Goal: Transaction & Acquisition: Purchase product/service

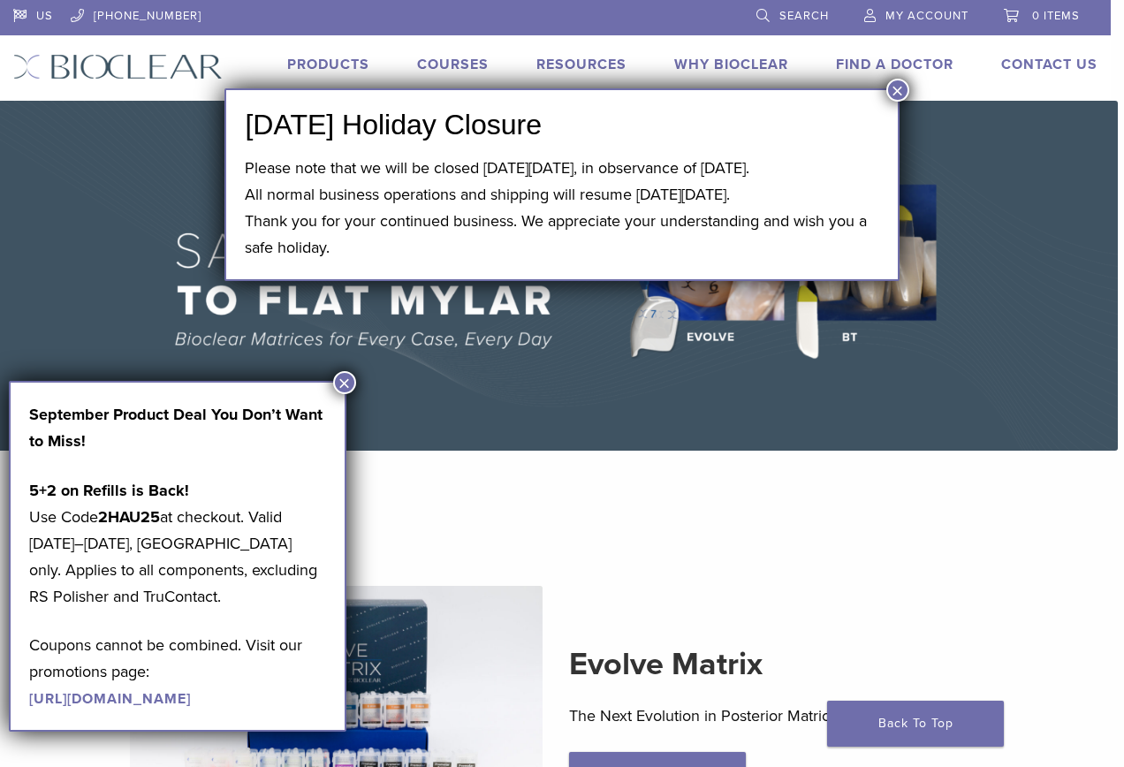
click at [895, 92] on button "×" at bounding box center [897, 90] width 23 height 23
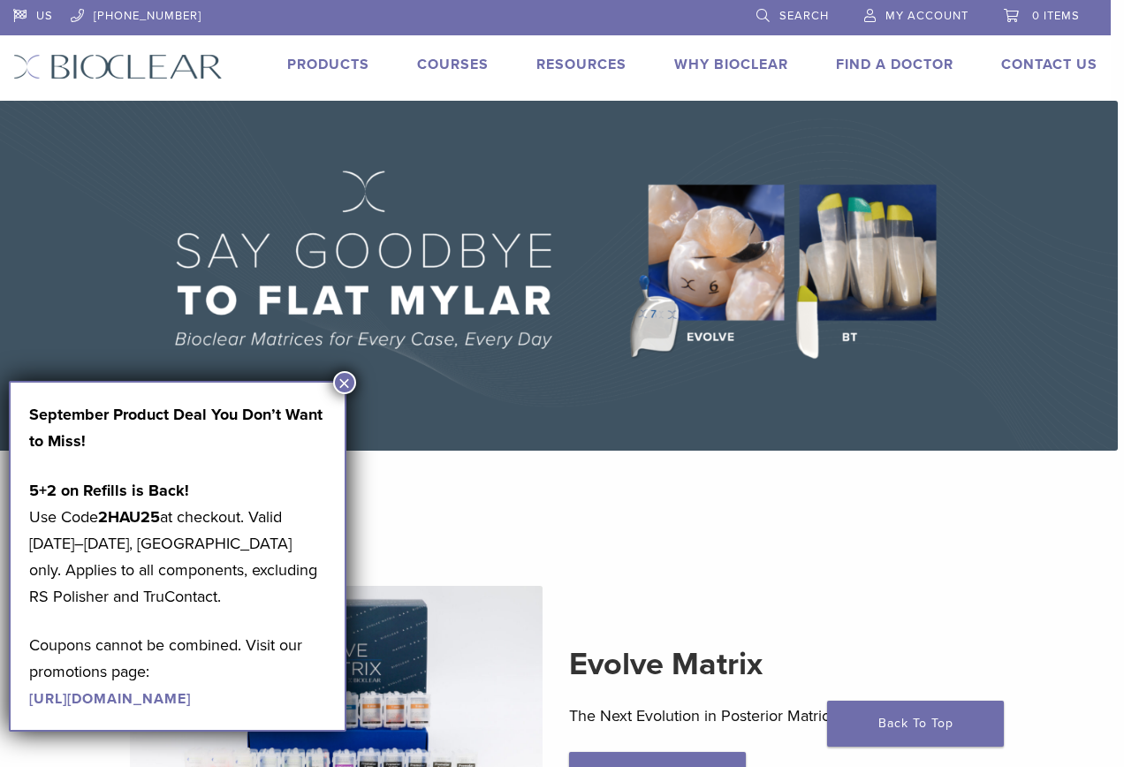
click at [339, 385] on button "×" at bounding box center [344, 382] width 23 height 23
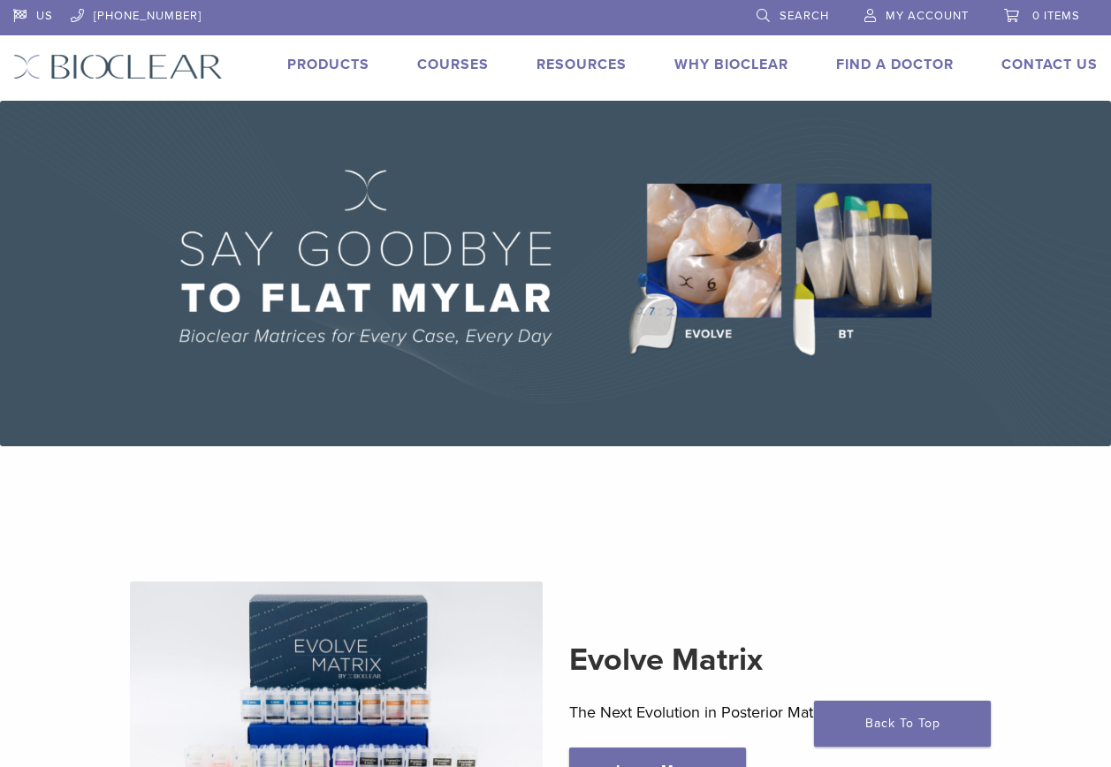
click at [463, 63] on link "Courses" at bounding box center [453, 65] width 72 height 18
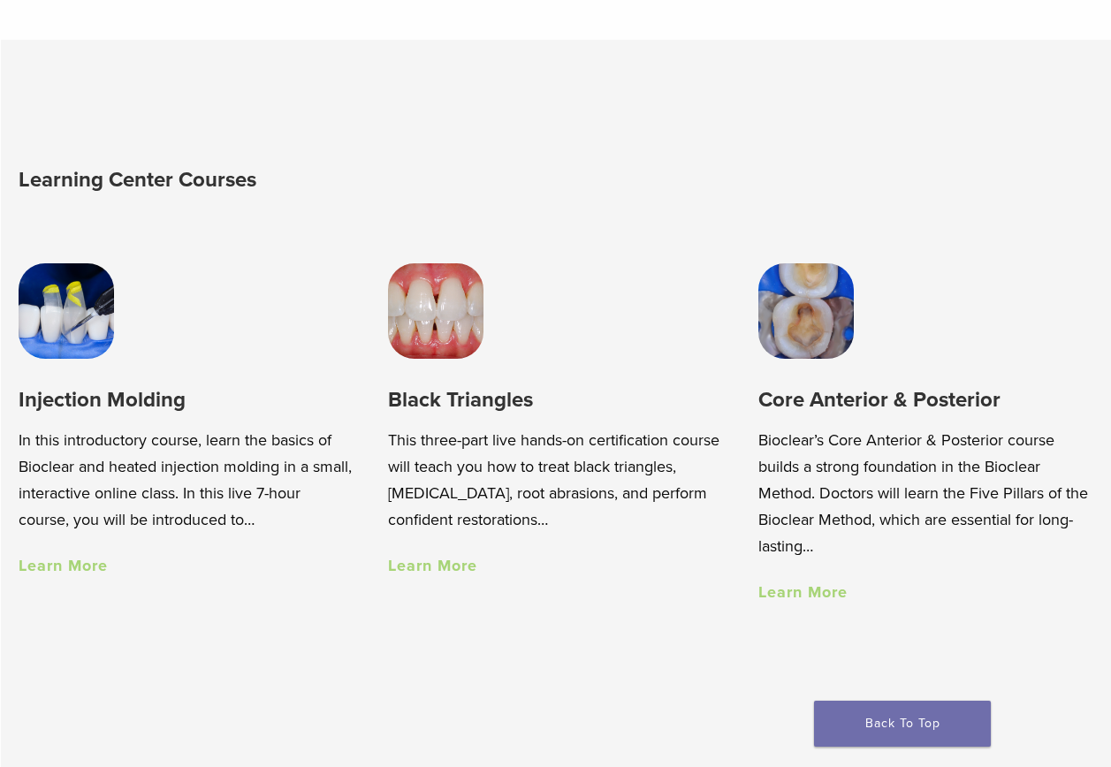
scroll to position [1060, 0]
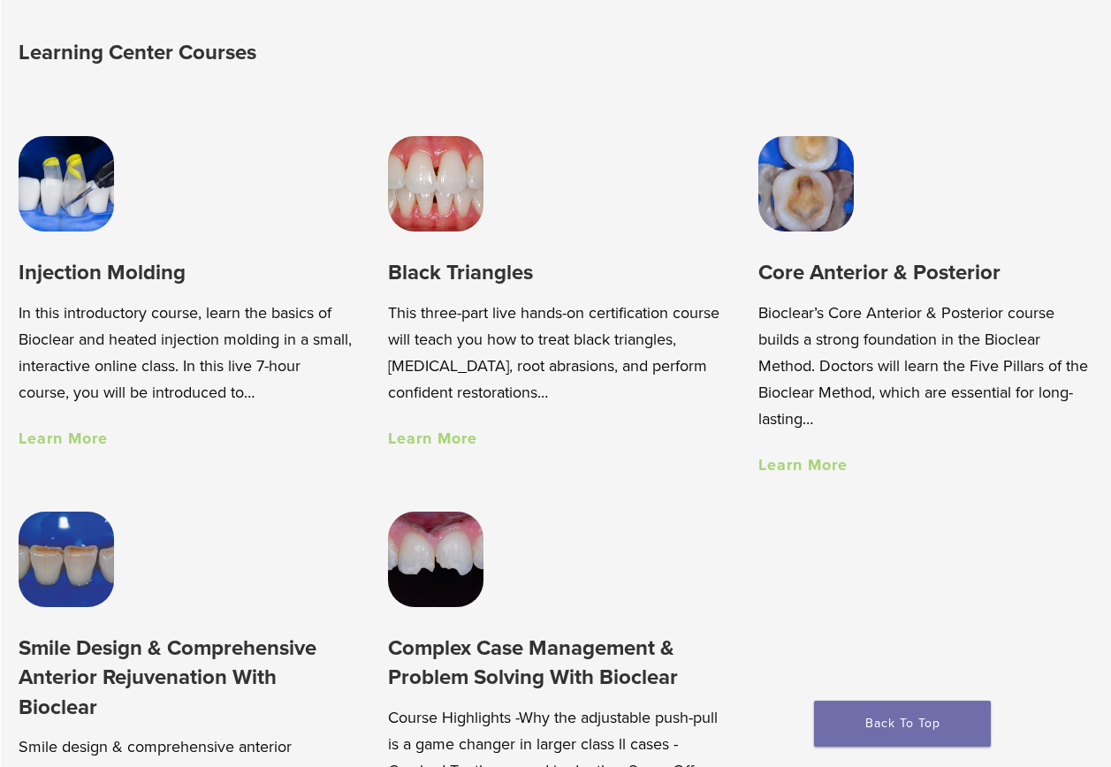
click at [420, 448] on link "Learn More" at bounding box center [432, 438] width 89 height 19
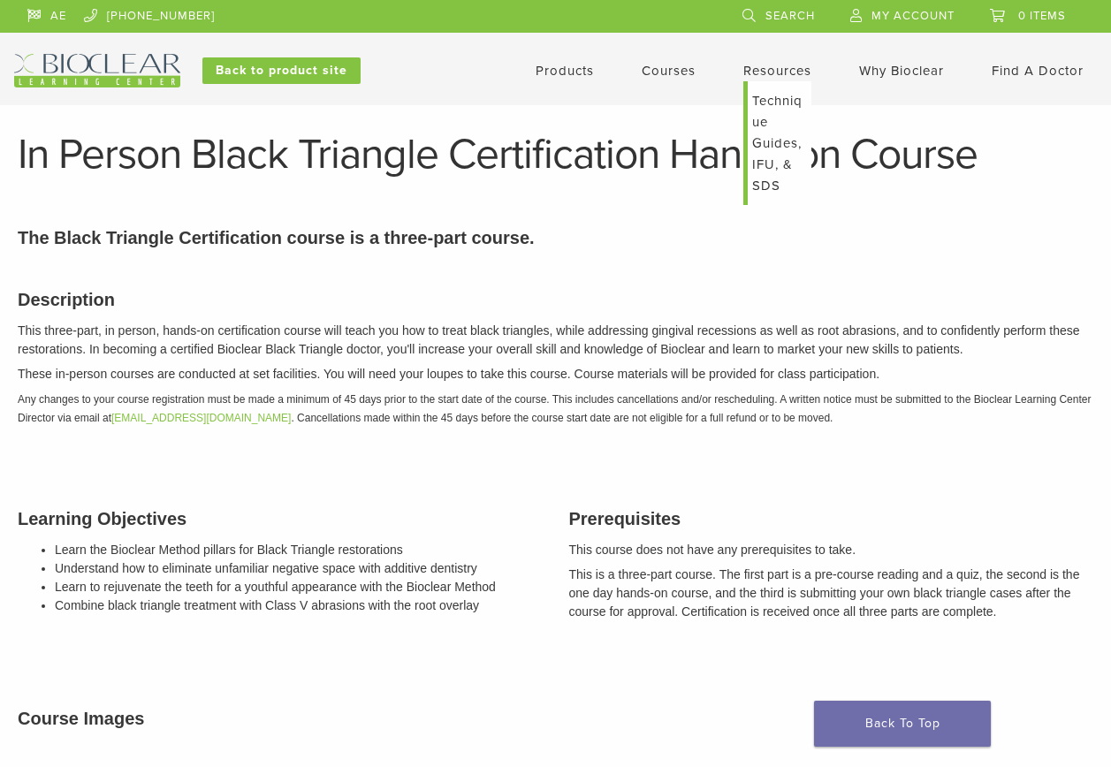
click at [756, 72] on link "Resources" at bounding box center [777, 71] width 68 height 16
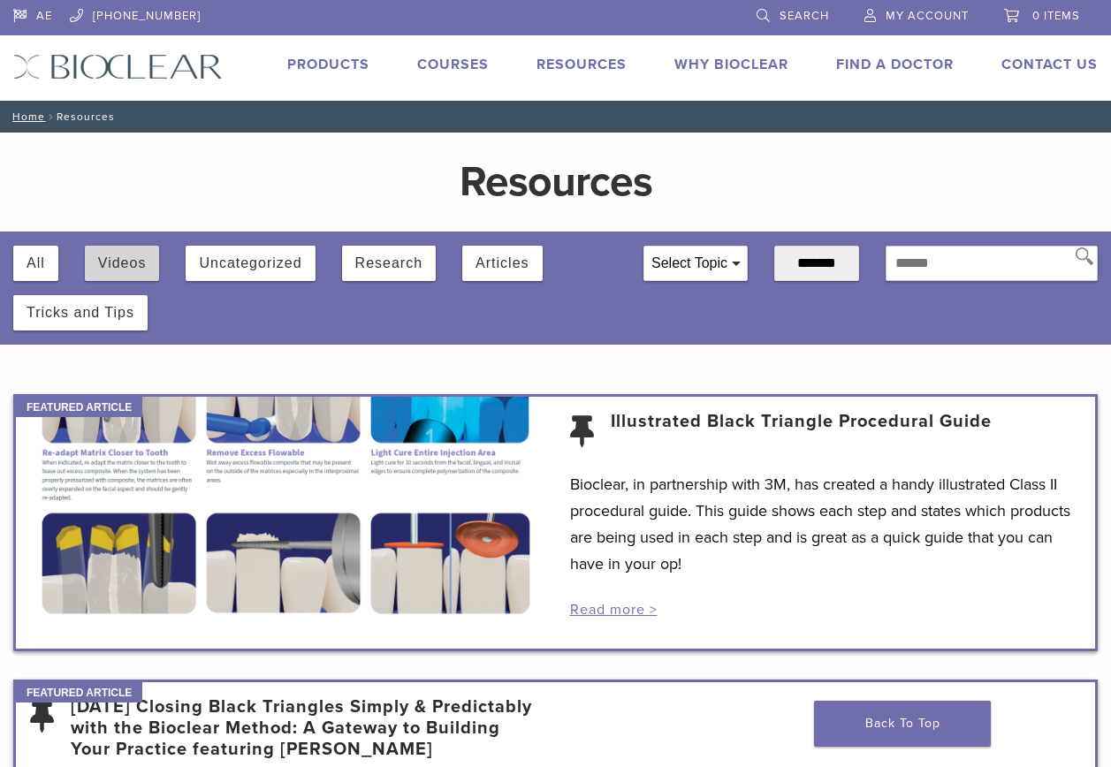
click at [119, 268] on button "Videos" at bounding box center [122, 263] width 49 height 35
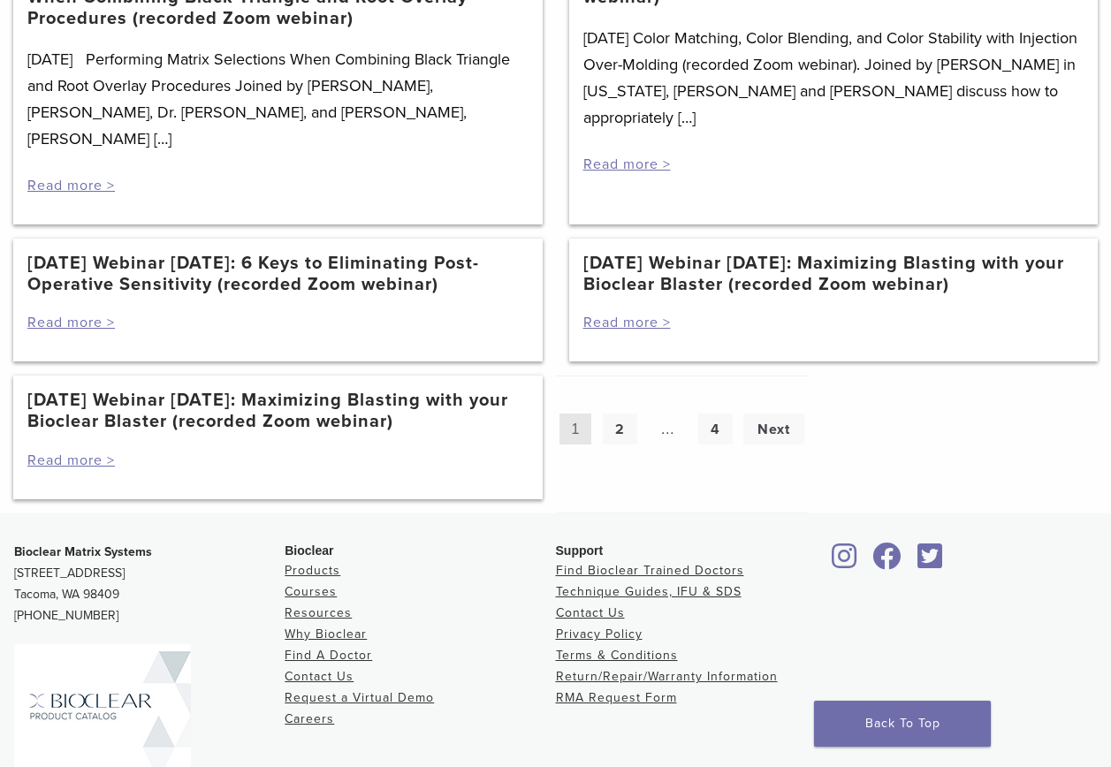
scroll to position [1944, 0]
click at [715, 413] on link "4" at bounding box center [715, 428] width 34 height 31
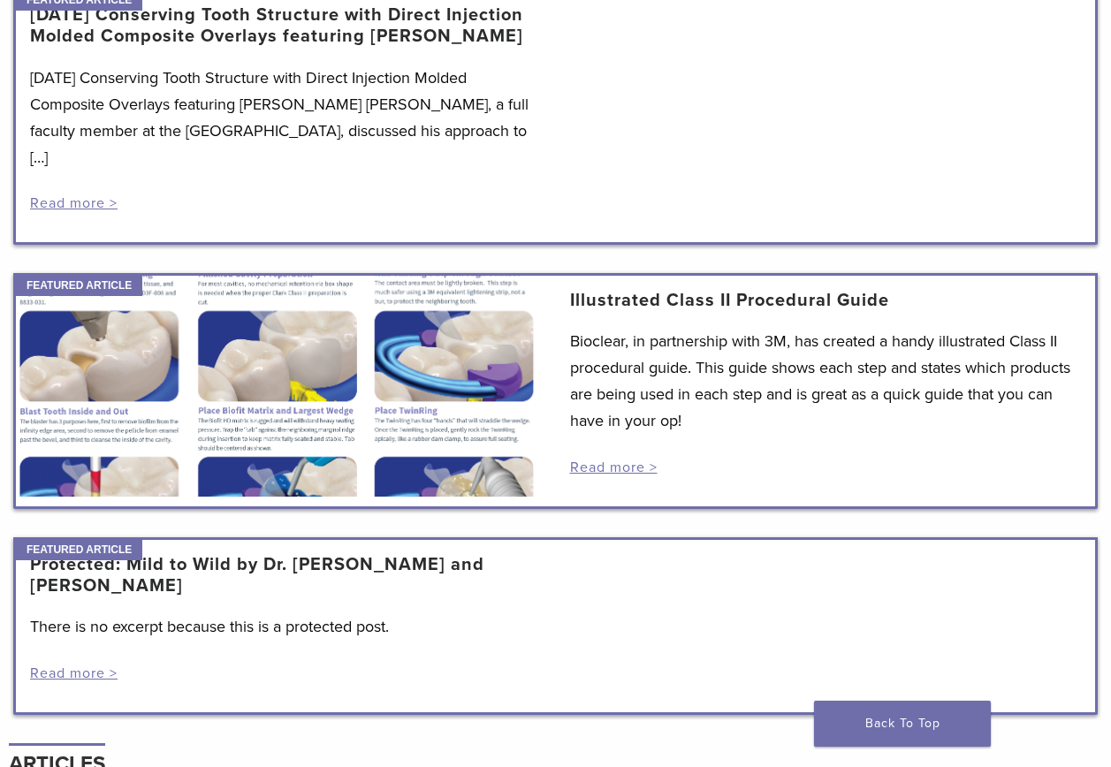
scroll to position [1325, 0]
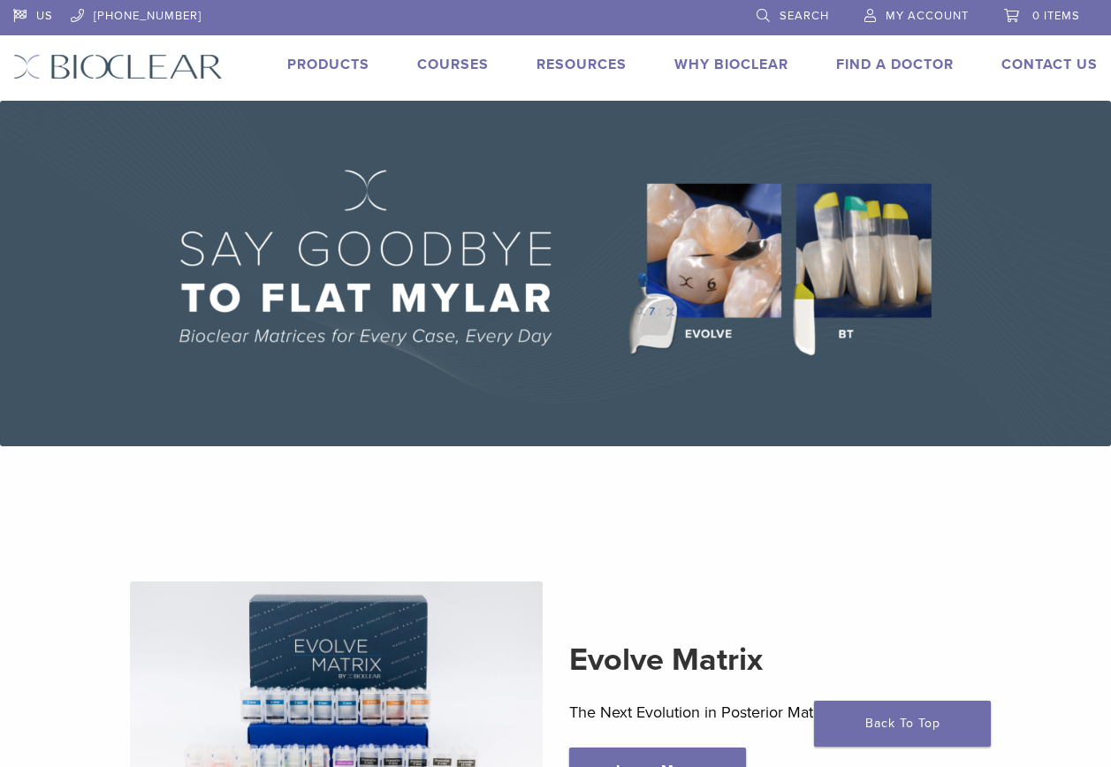
click at [335, 70] on link "Products" at bounding box center [328, 65] width 82 height 18
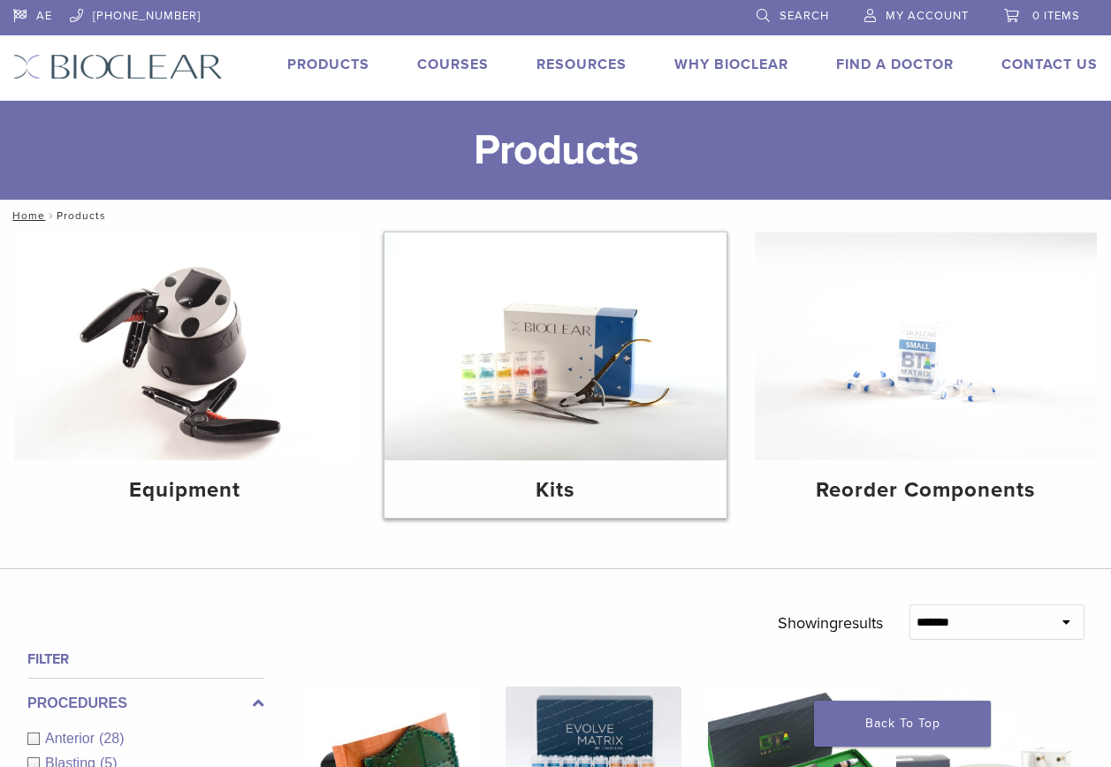
click at [574, 416] on img at bounding box center [555, 346] width 342 height 228
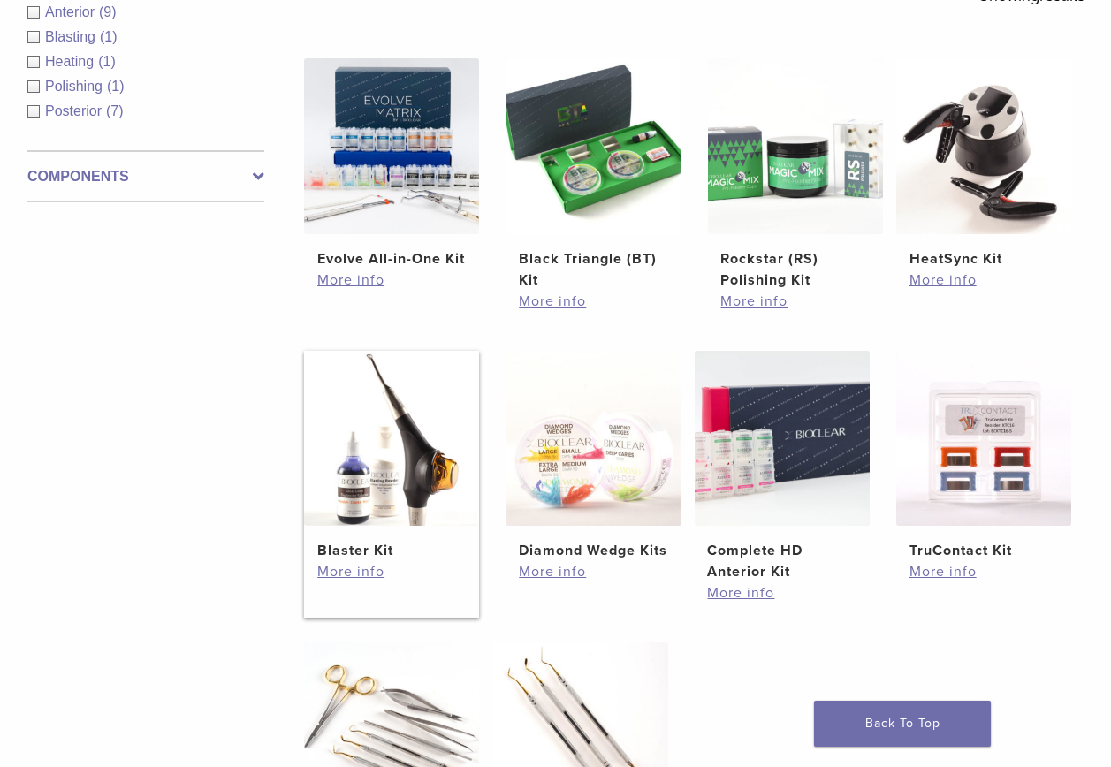
scroll to position [265, 0]
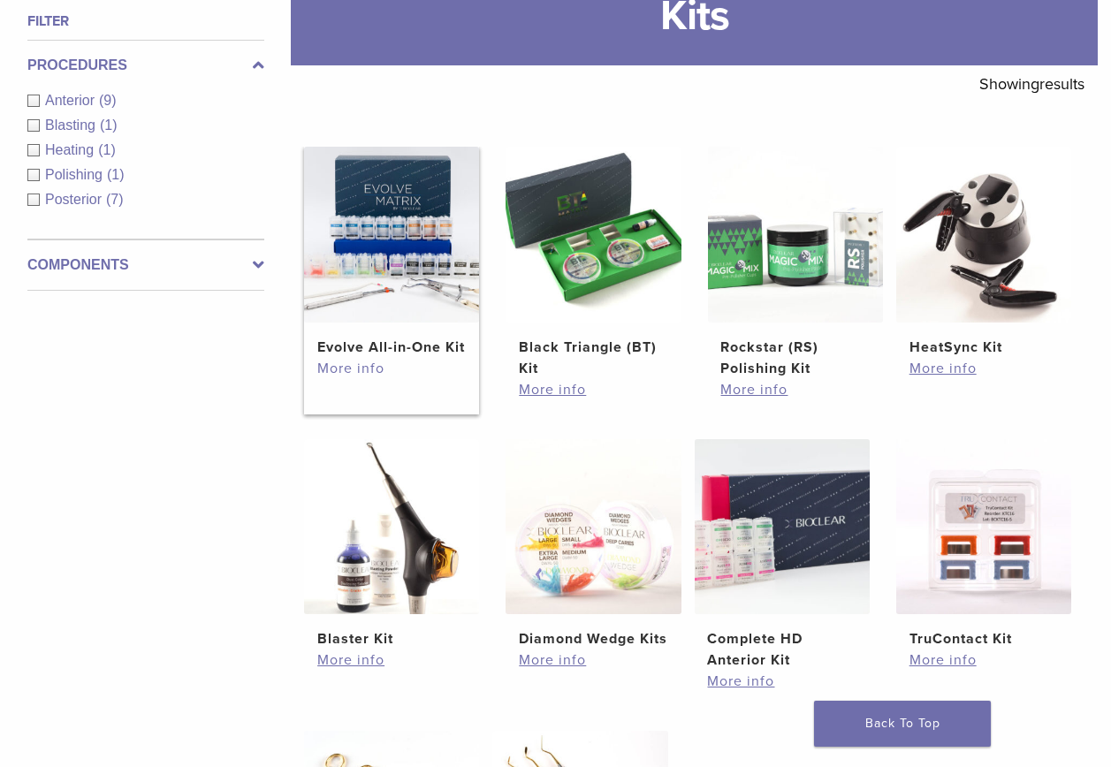
click at [353, 379] on link "More info" at bounding box center [391, 368] width 148 height 21
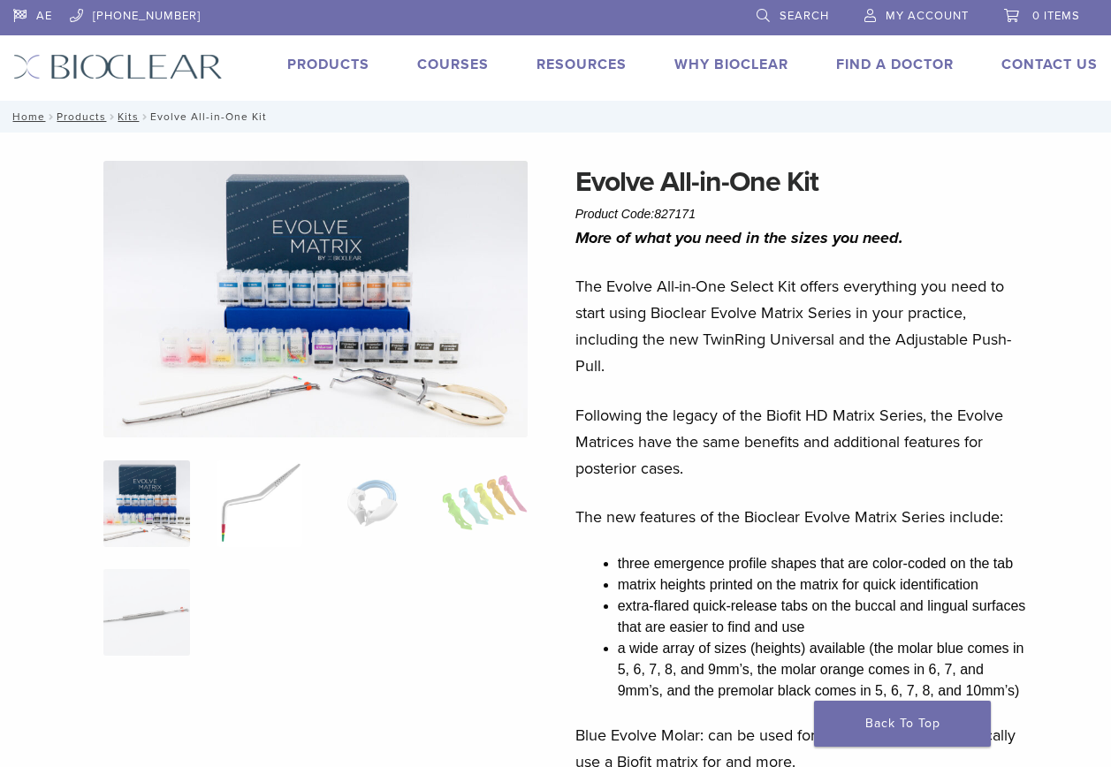
click at [233, 505] on img at bounding box center [259, 503] width 87 height 87
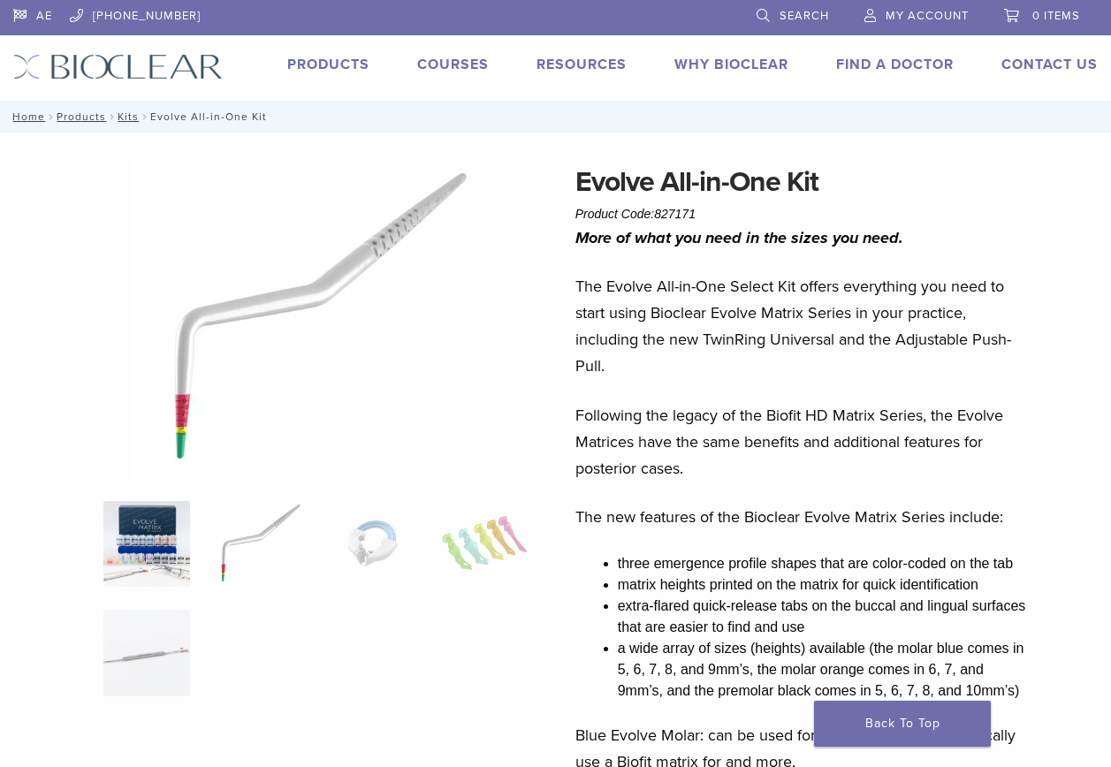
click at [163, 543] on img at bounding box center [146, 544] width 87 height 87
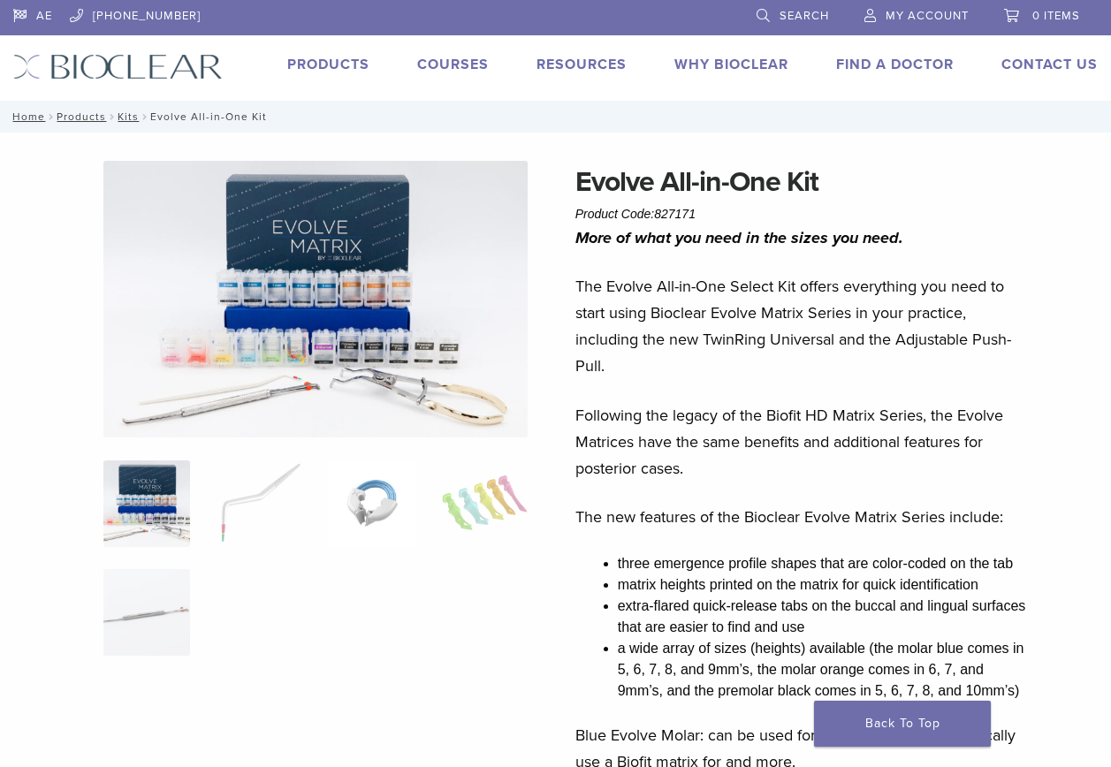
click at [351, 514] on img at bounding box center [372, 503] width 87 height 87
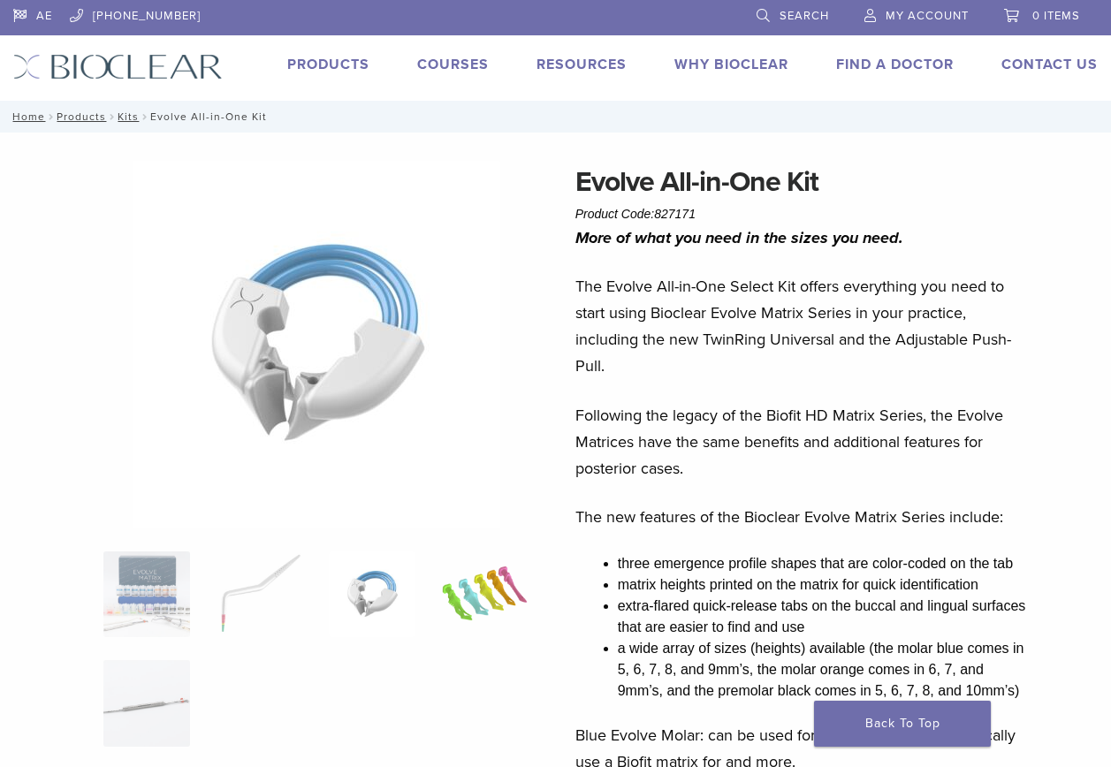
click at [520, 598] on img at bounding box center [485, 594] width 87 height 87
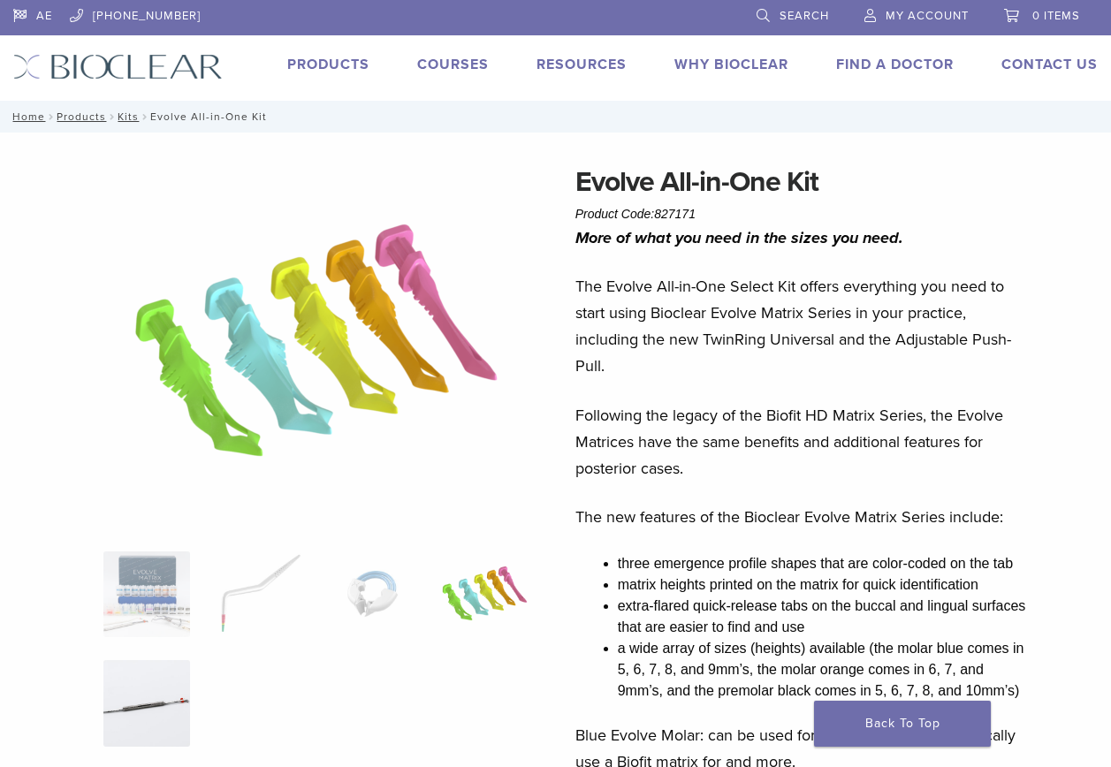
click at [156, 715] on img at bounding box center [146, 703] width 87 height 87
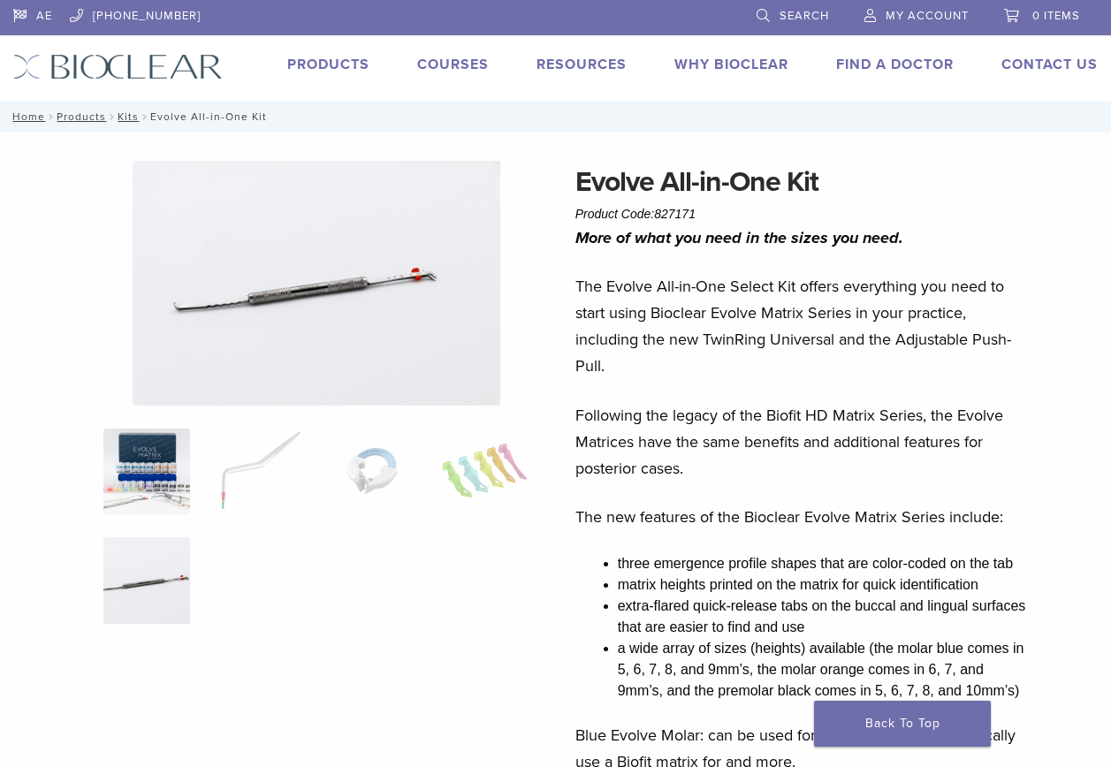
click at [163, 478] on img at bounding box center [146, 472] width 87 height 87
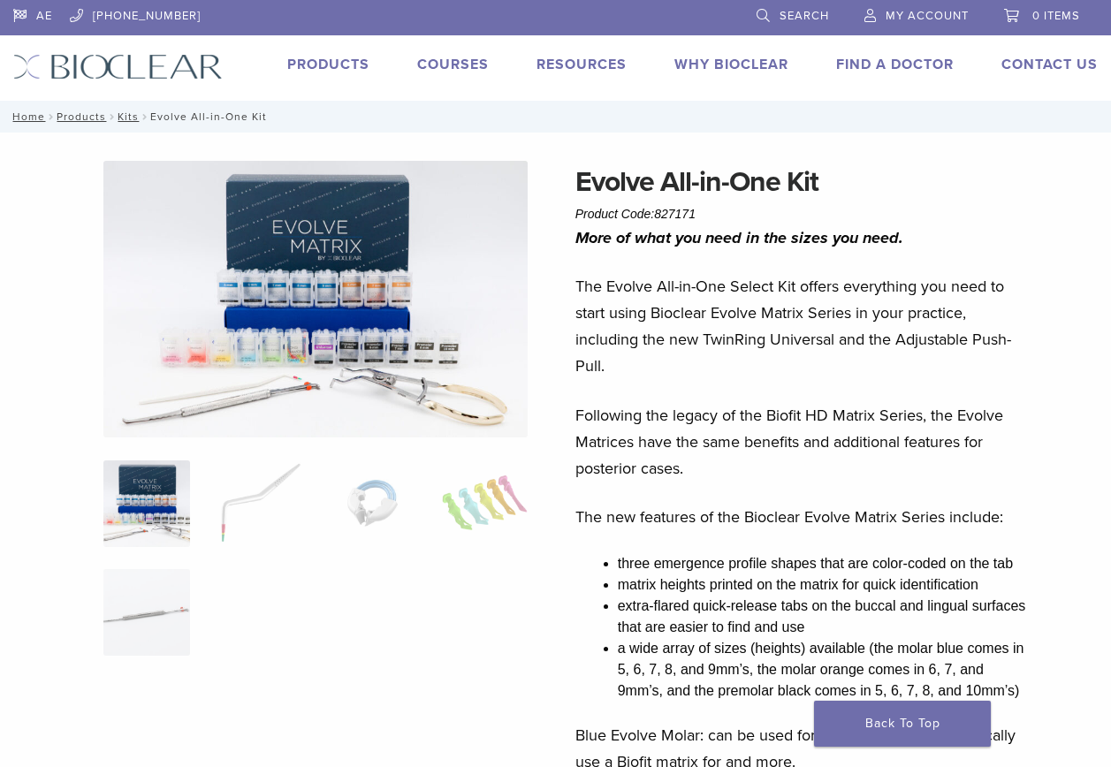
click at [326, 64] on link "Products" at bounding box center [328, 65] width 82 height 18
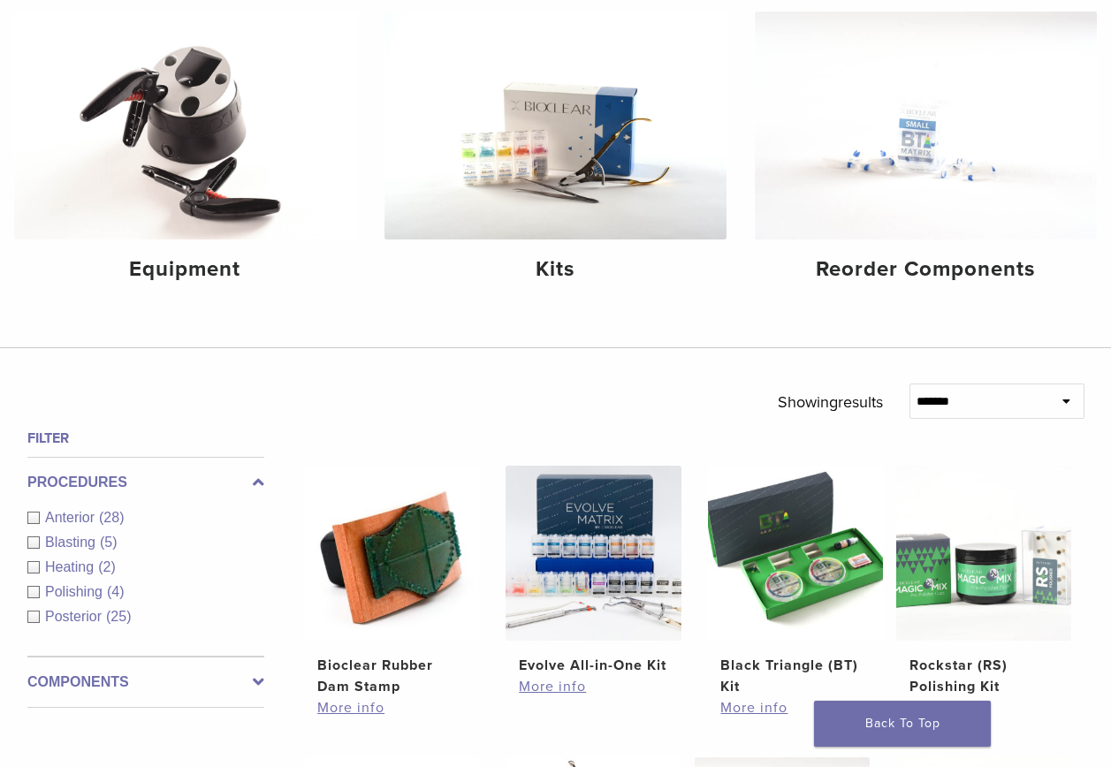
scroll to position [265, 0]
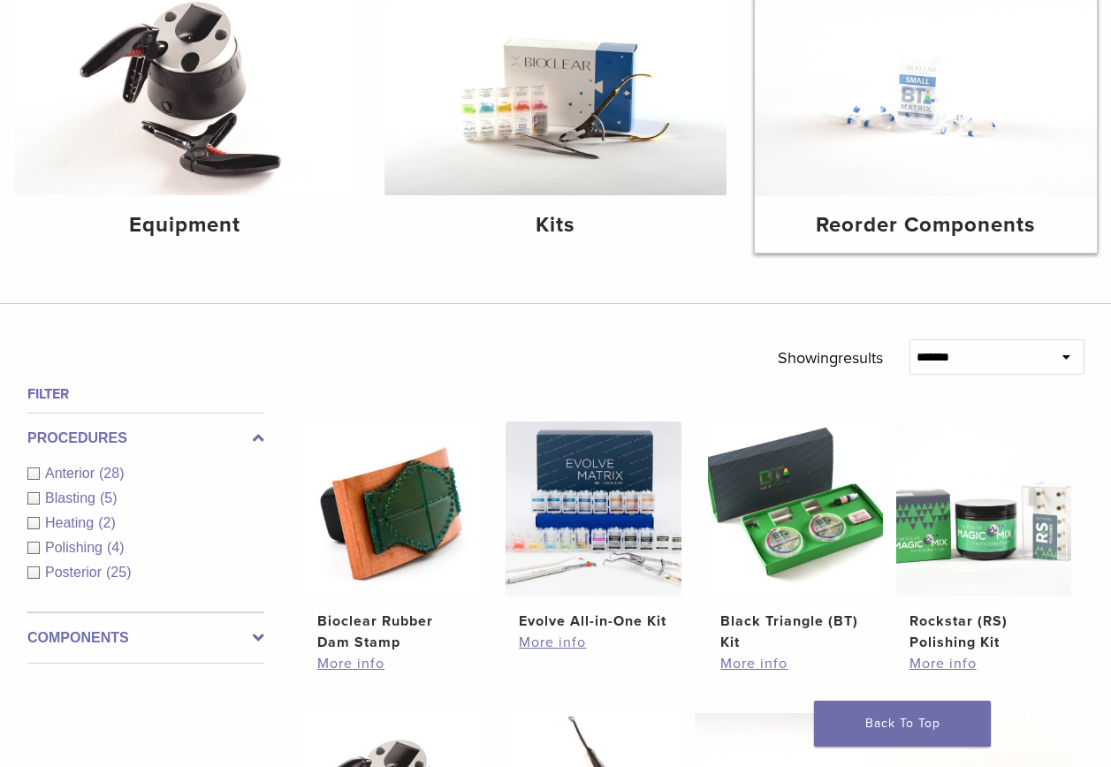
click at [910, 140] on img at bounding box center [926, 81] width 342 height 228
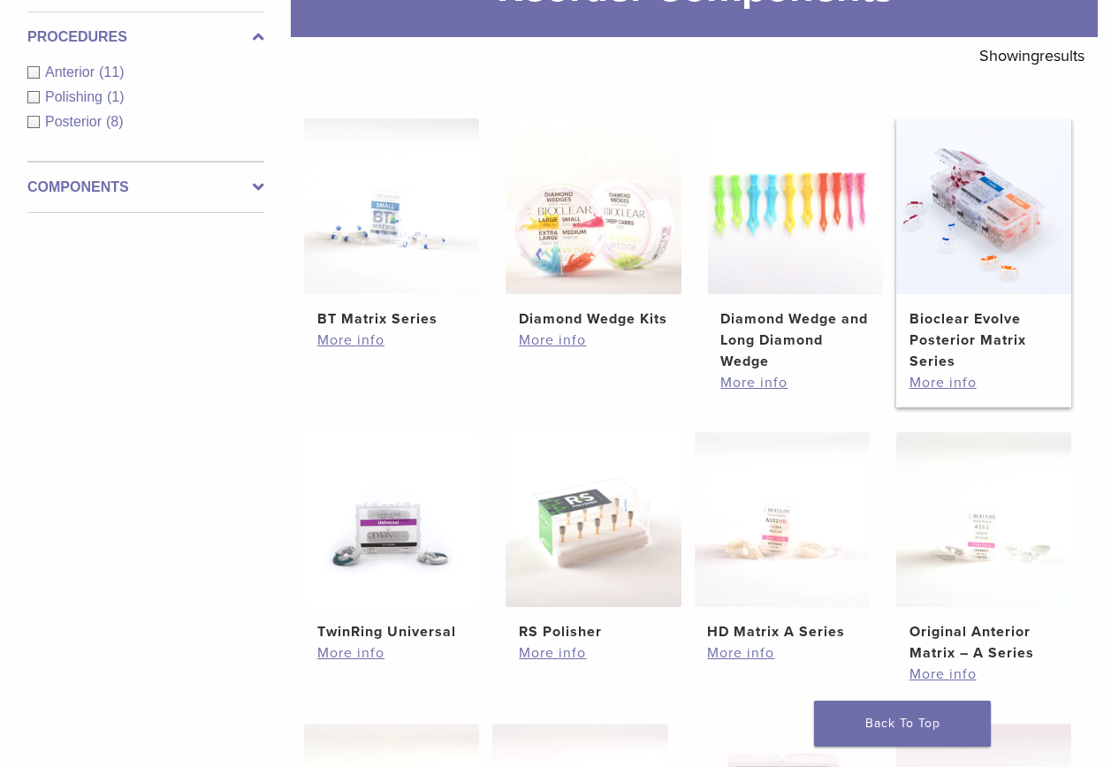
scroll to position [265, 0]
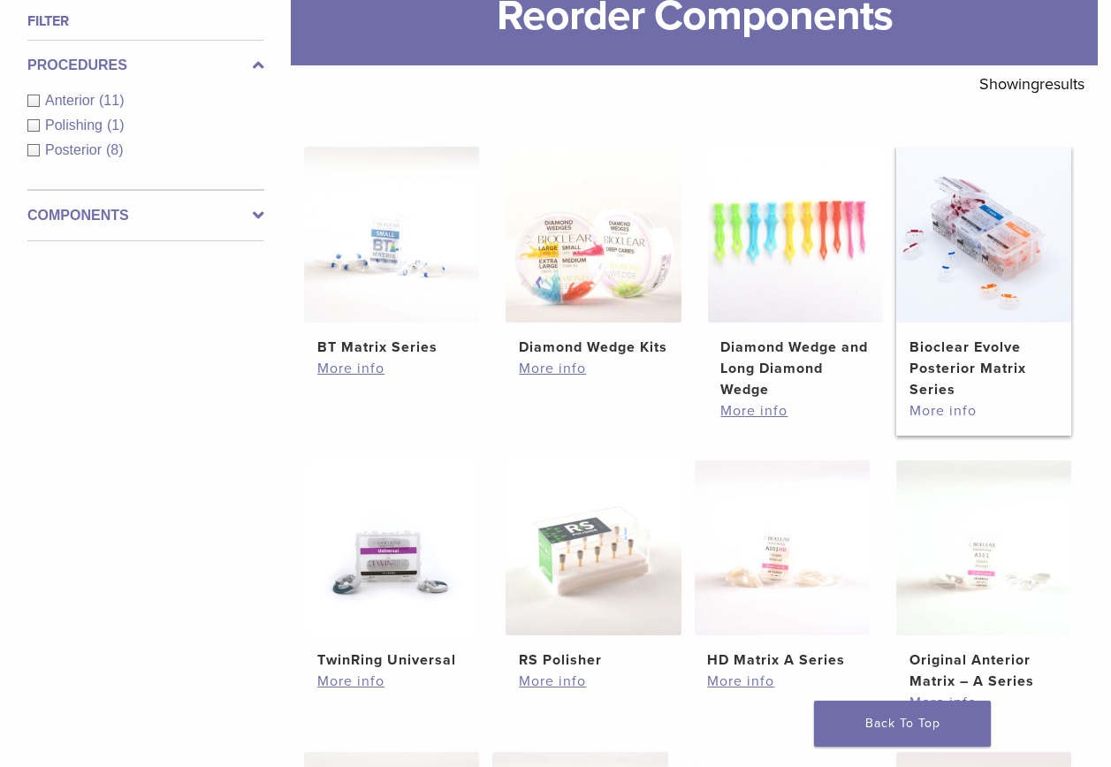
click at [939, 411] on link "More info" at bounding box center [983, 410] width 148 height 21
click at [966, 268] on img at bounding box center [983, 234] width 175 height 175
click at [954, 411] on link "More info" at bounding box center [983, 410] width 148 height 21
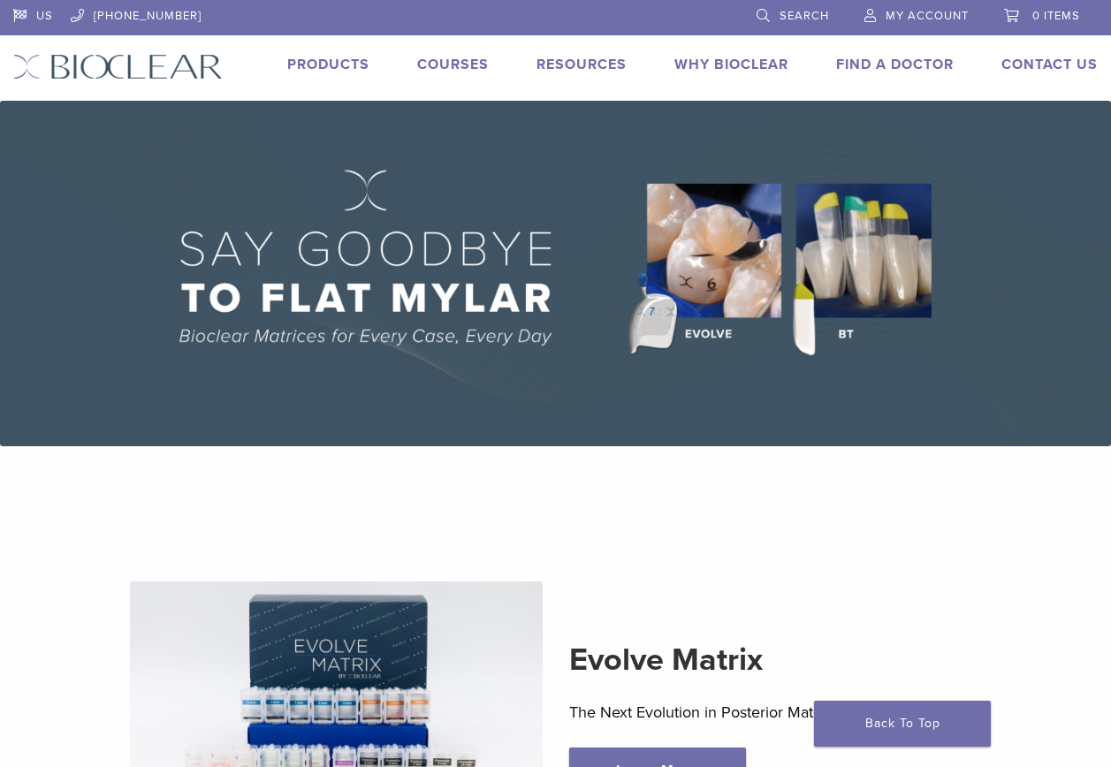
click at [316, 64] on link "Products" at bounding box center [328, 65] width 82 height 18
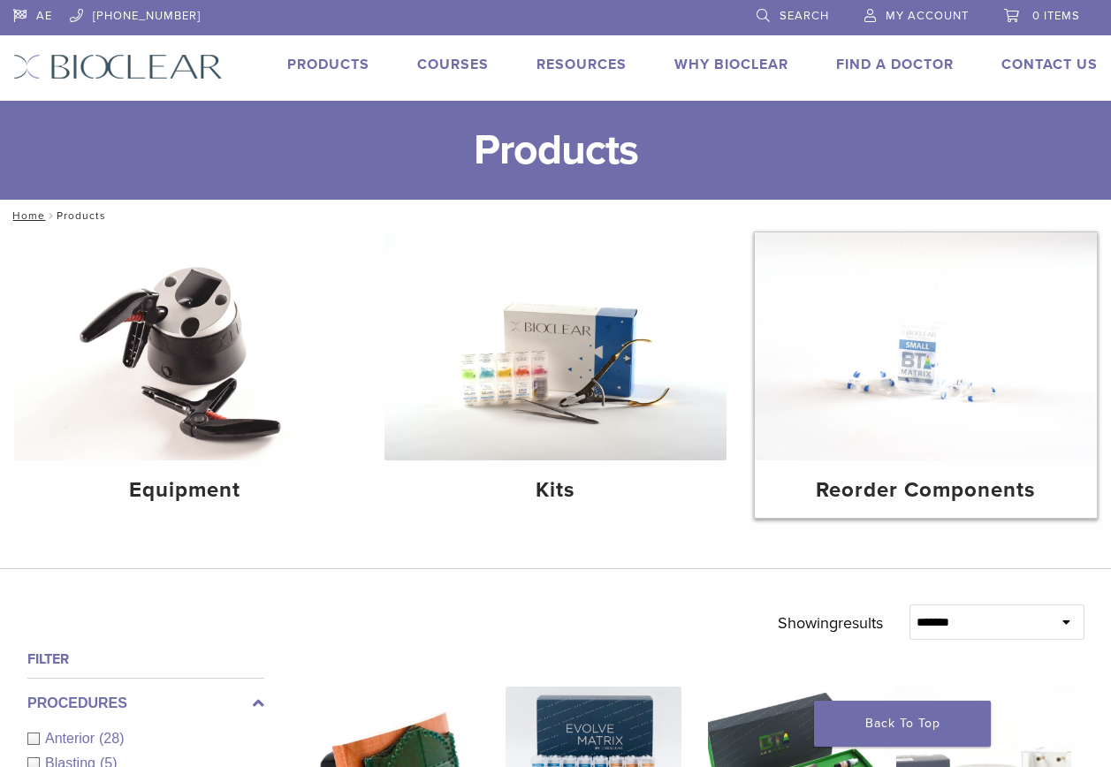
click at [884, 493] on h4 "Reorder Components" at bounding box center [926, 490] width 314 height 32
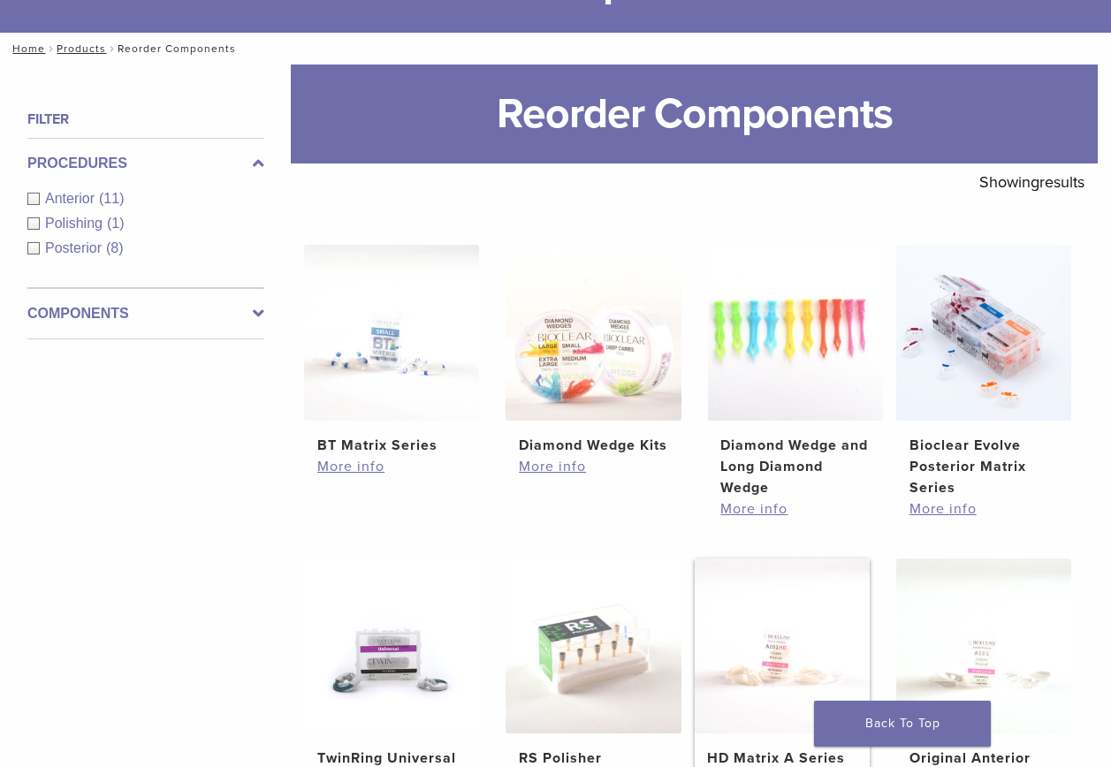
scroll to position [177, 0]
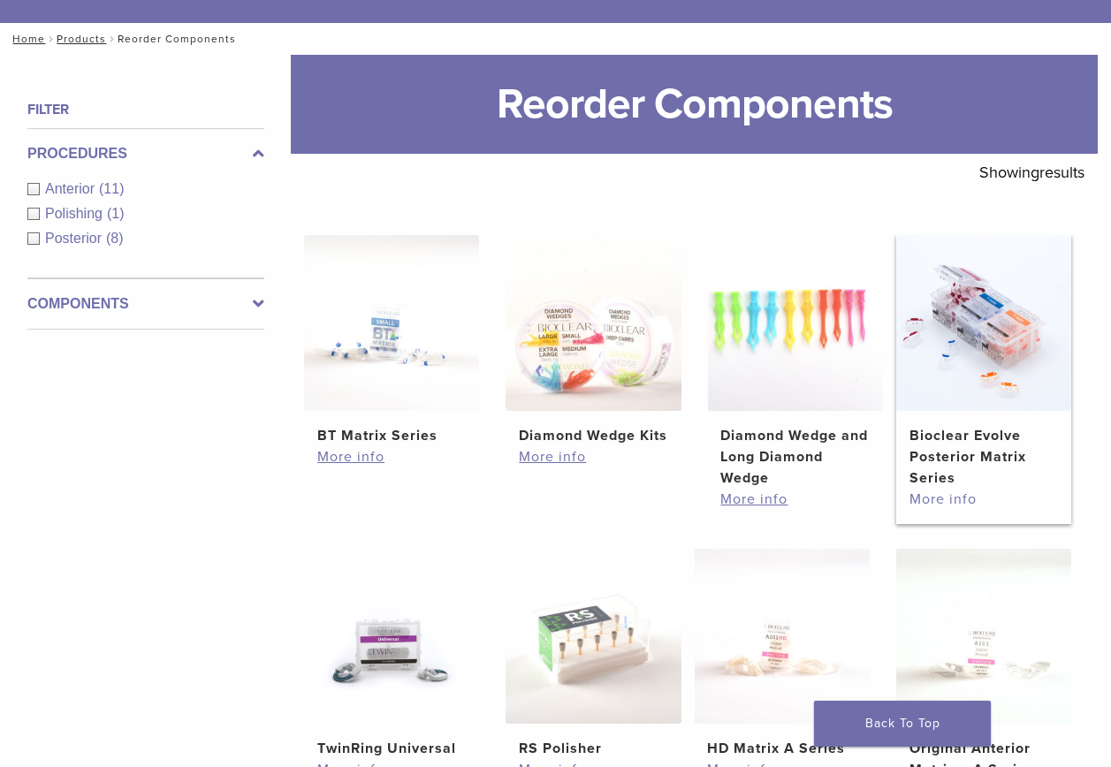
click at [945, 502] on link "More info" at bounding box center [983, 499] width 148 height 21
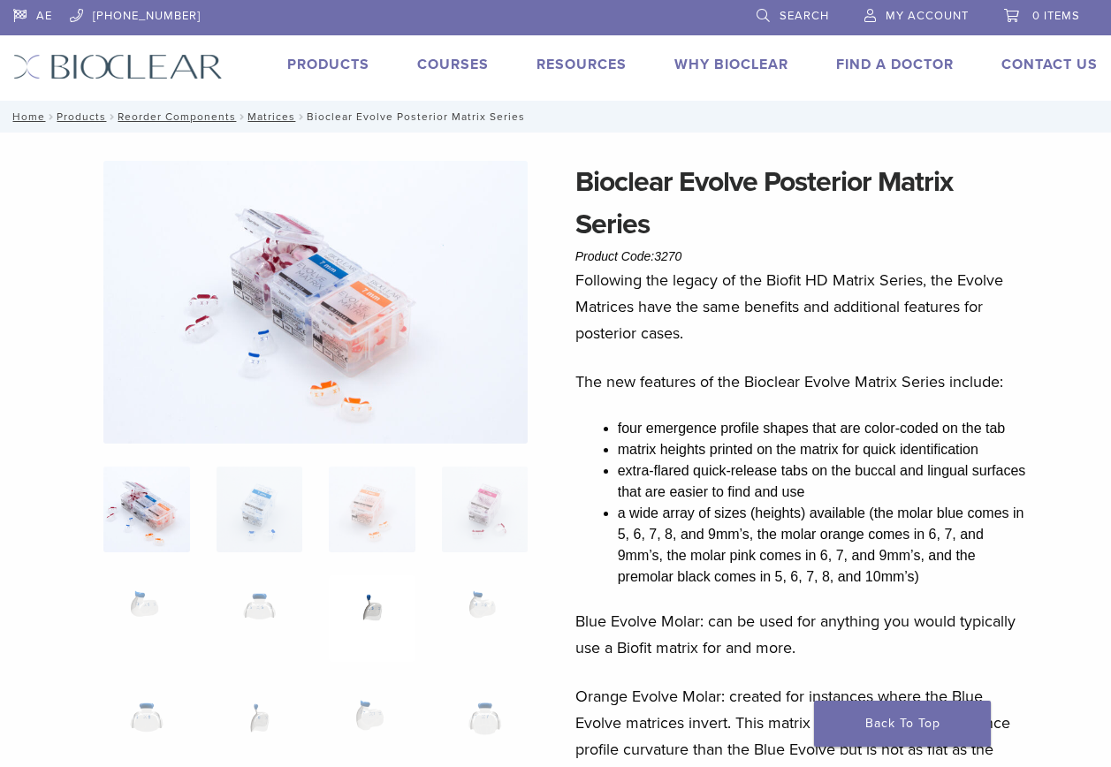
click at [376, 611] on img at bounding box center [372, 618] width 87 height 87
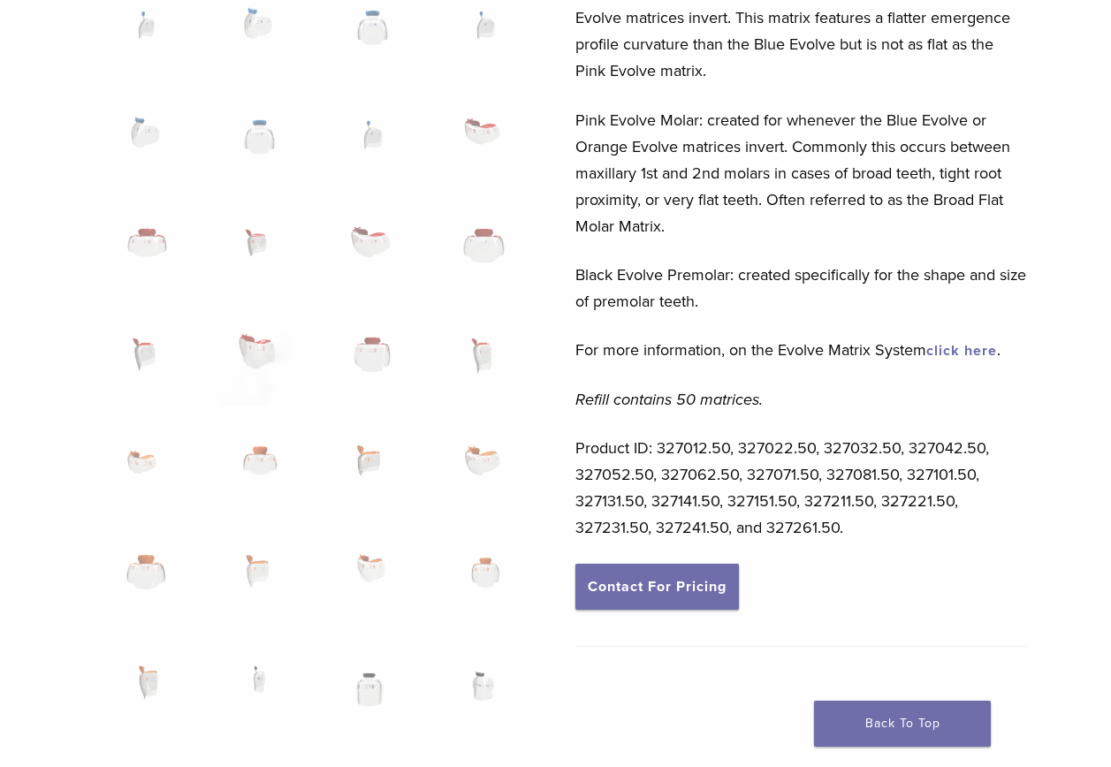
scroll to position [707, 0]
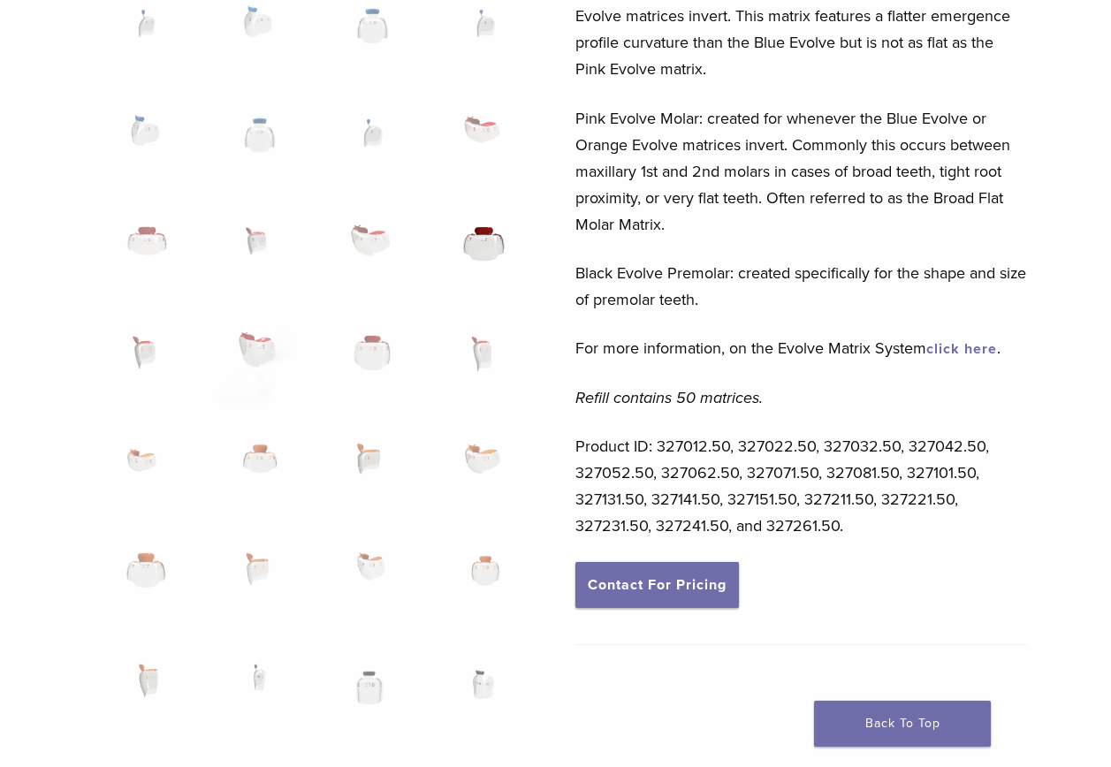
click at [482, 248] on img at bounding box center [485, 252] width 87 height 87
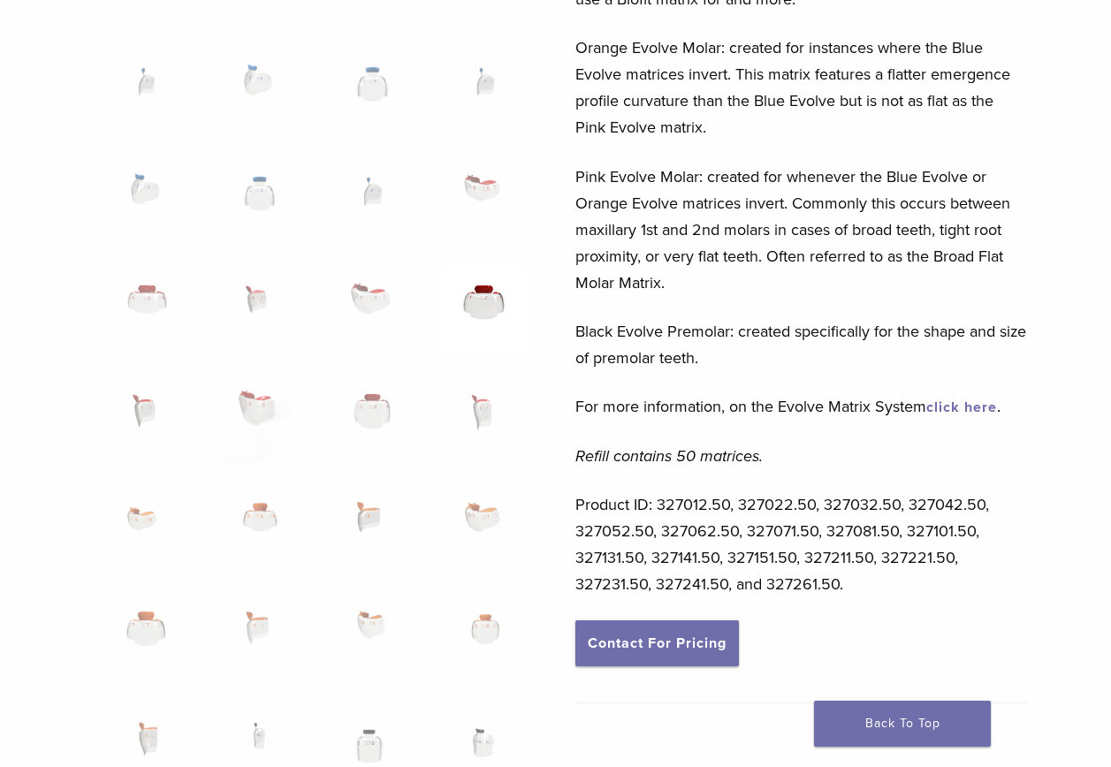
scroll to position [619, 0]
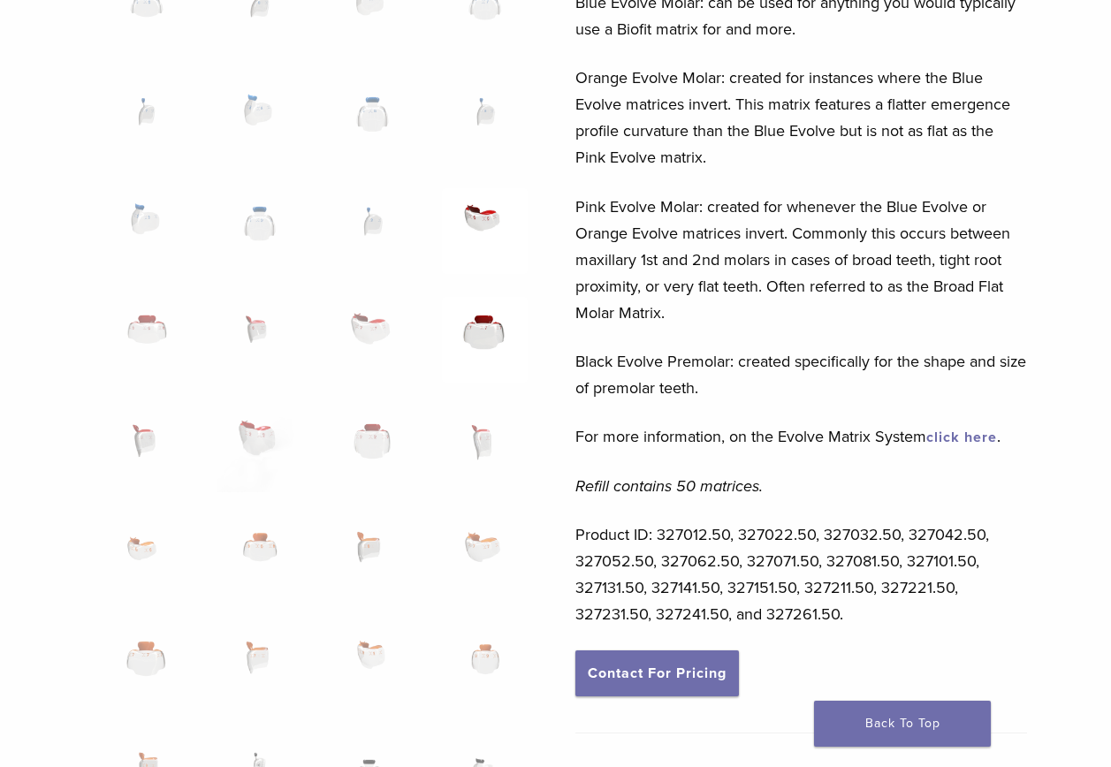
click at [488, 226] on img at bounding box center [485, 231] width 87 height 87
click at [496, 114] on img at bounding box center [485, 122] width 87 height 87
click at [372, 123] on img at bounding box center [372, 122] width 87 height 87
click at [371, 220] on img at bounding box center [372, 231] width 87 height 87
click at [369, 330] on img at bounding box center [372, 340] width 87 height 87
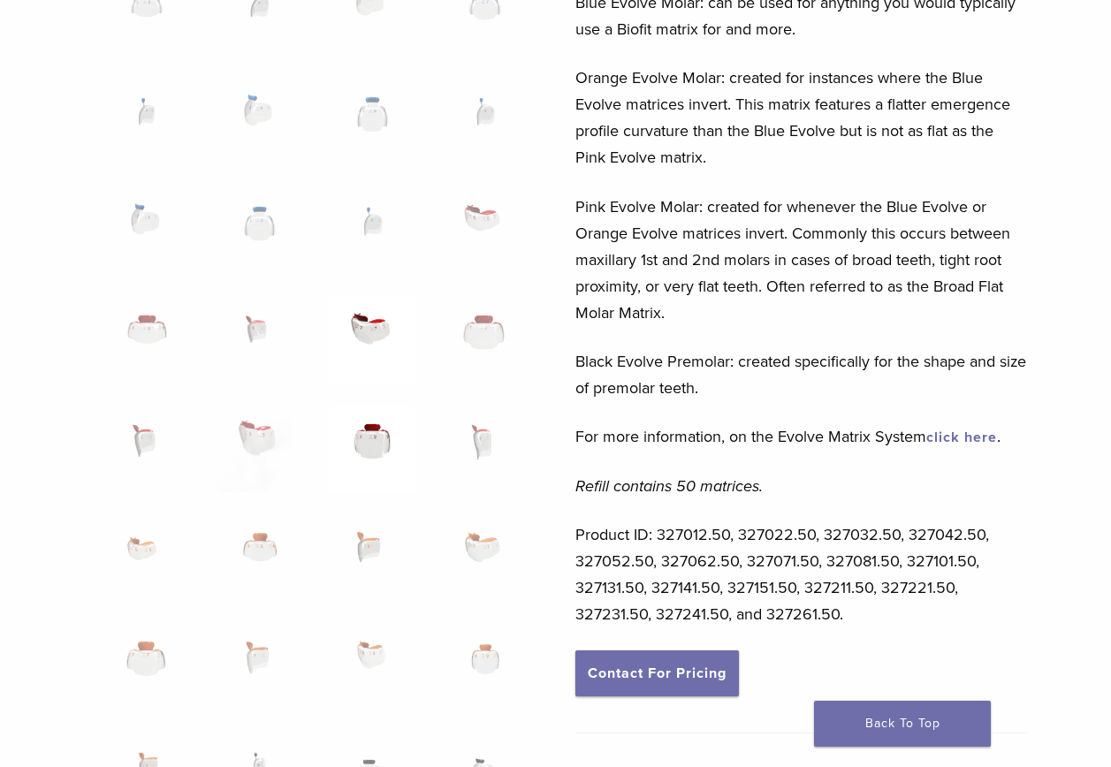
click at [372, 448] on img at bounding box center [372, 449] width 87 height 87
click at [258, 547] on img at bounding box center [259, 558] width 87 height 87
click at [256, 670] on img at bounding box center [259, 667] width 87 height 87
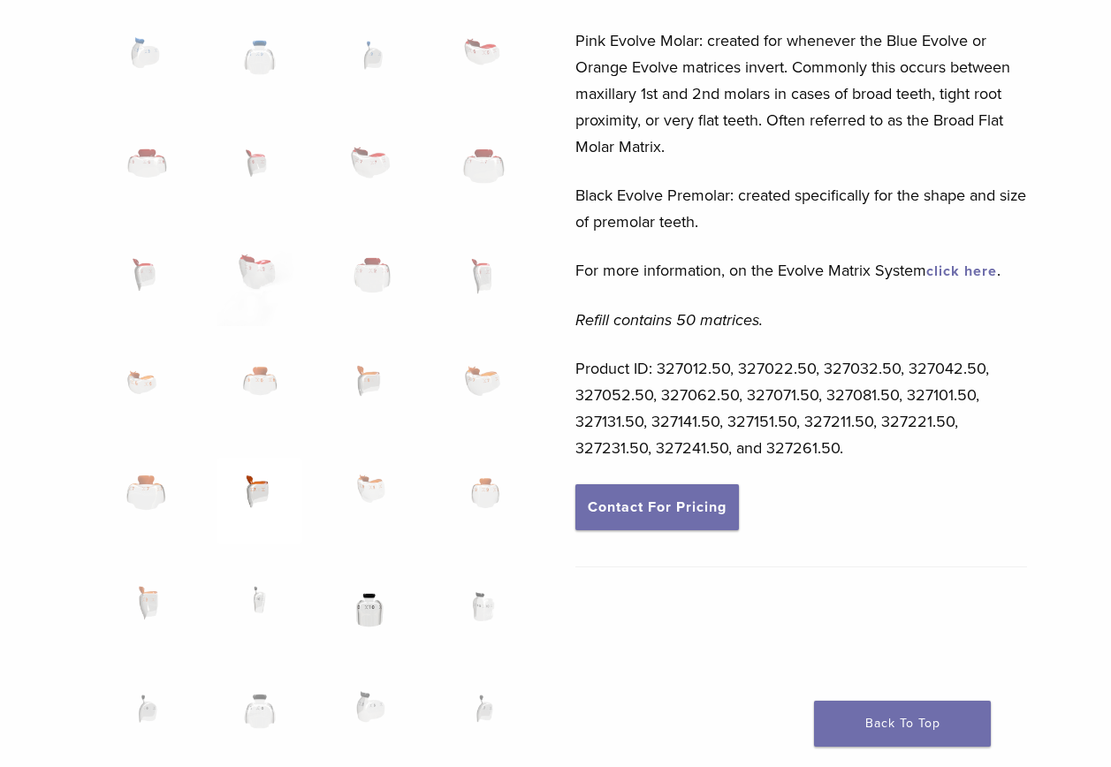
scroll to position [795, 0]
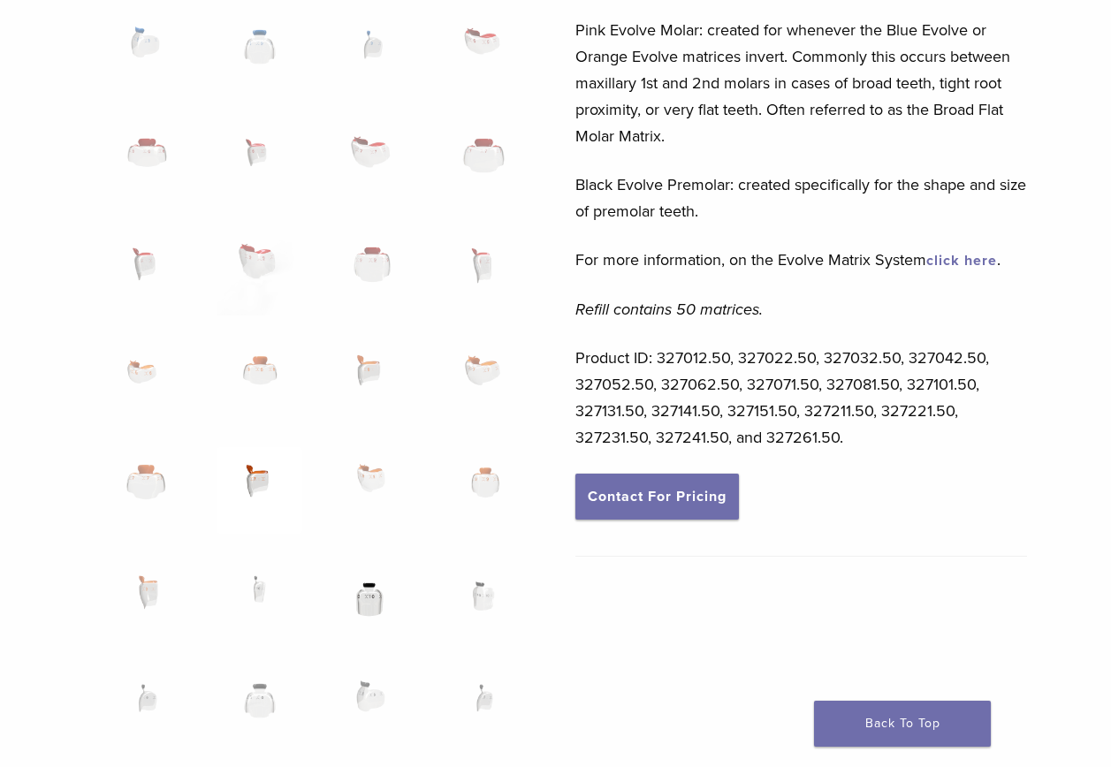
click at [366, 606] on img at bounding box center [372, 600] width 87 height 87
click at [368, 695] on img at bounding box center [372, 708] width 87 height 87
click at [482, 700] on img at bounding box center [485, 708] width 87 height 87
click at [148, 706] on img at bounding box center [146, 708] width 87 height 87
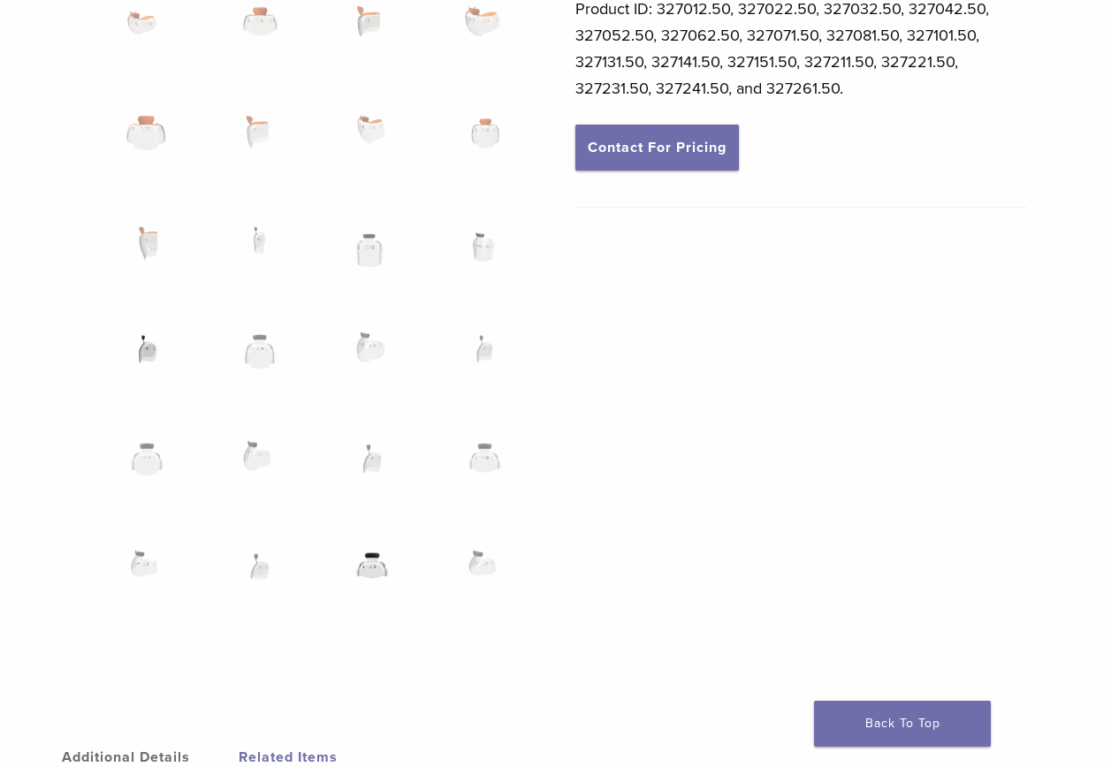
scroll to position [1149, 0]
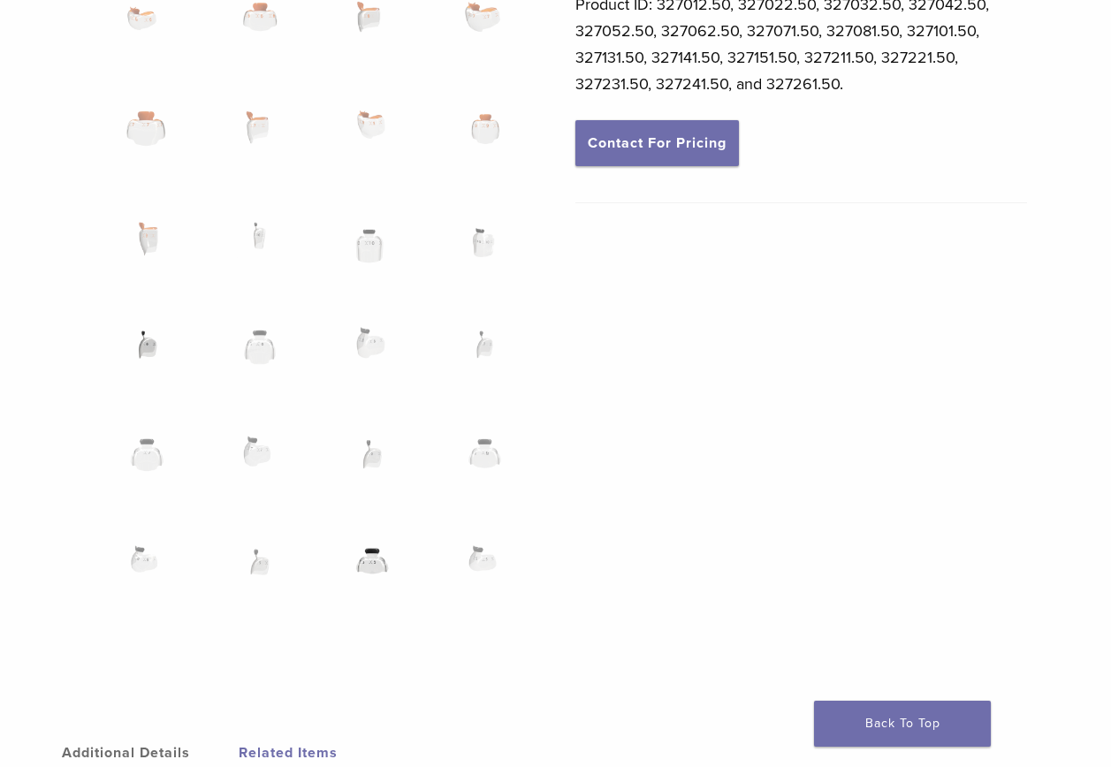
click at [370, 558] on img at bounding box center [372, 573] width 87 height 87
click at [506, 561] on img at bounding box center [485, 573] width 87 height 87
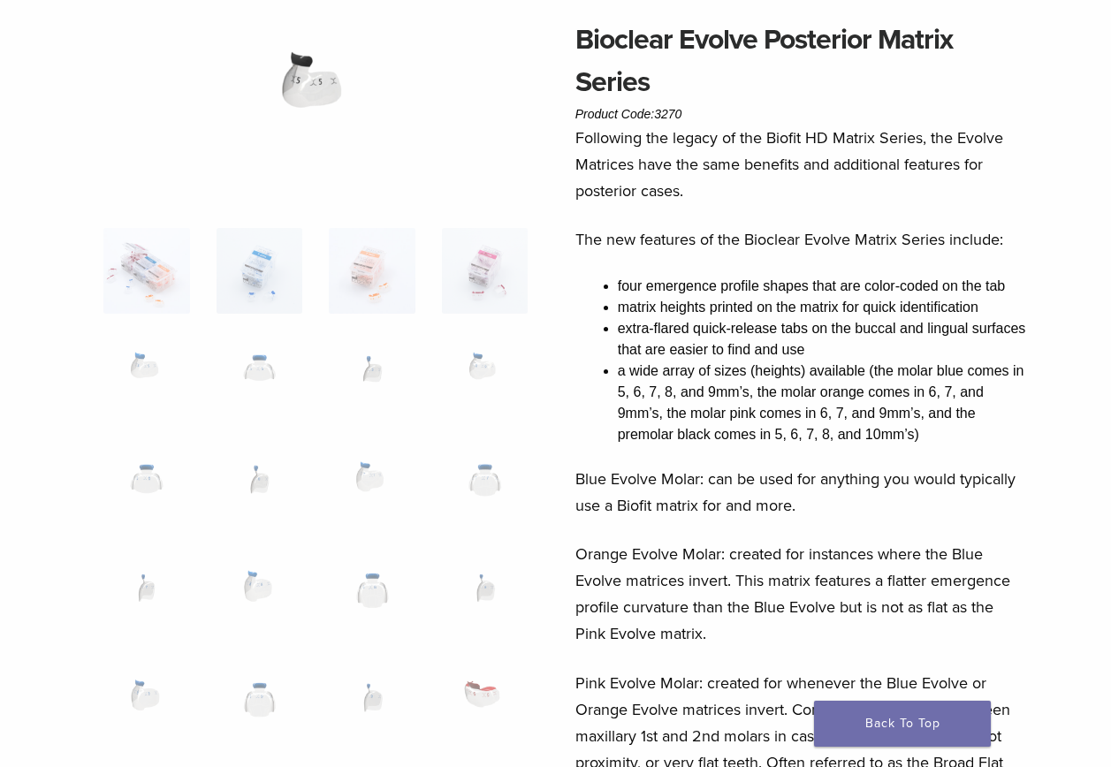
scroll to position [0, 0]
